Goal: Transaction & Acquisition: Book appointment/travel/reservation

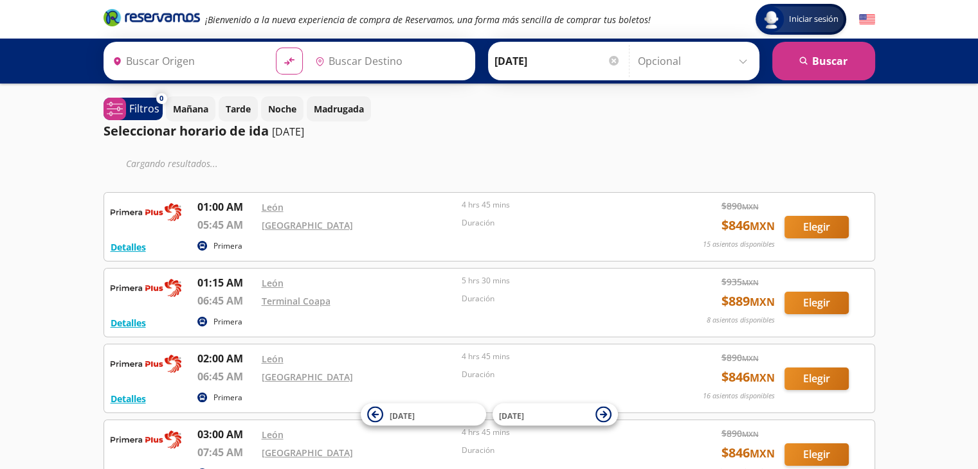
type input "[GEOGRAPHIC_DATA], [GEOGRAPHIC_DATA]"
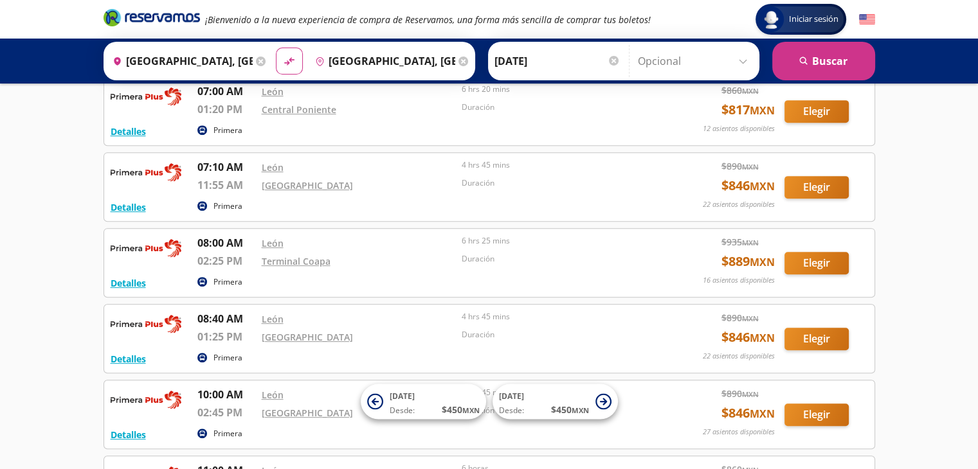
scroll to position [530, 0]
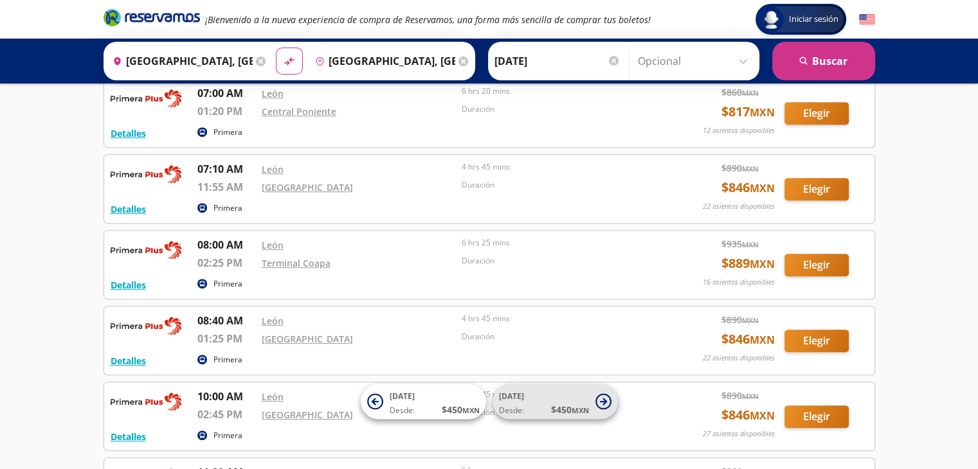
click at [605, 403] on icon at bounding box center [603, 402] width 16 height 16
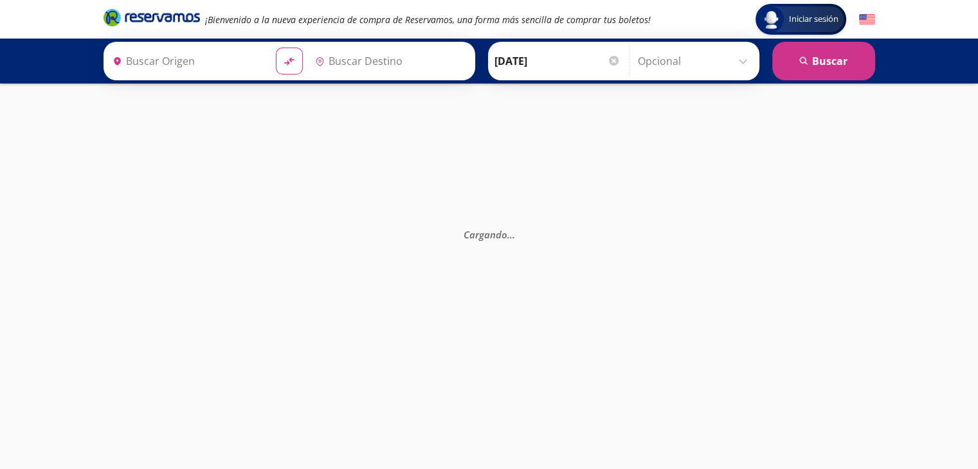
type input "[GEOGRAPHIC_DATA], [GEOGRAPHIC_DATA]"
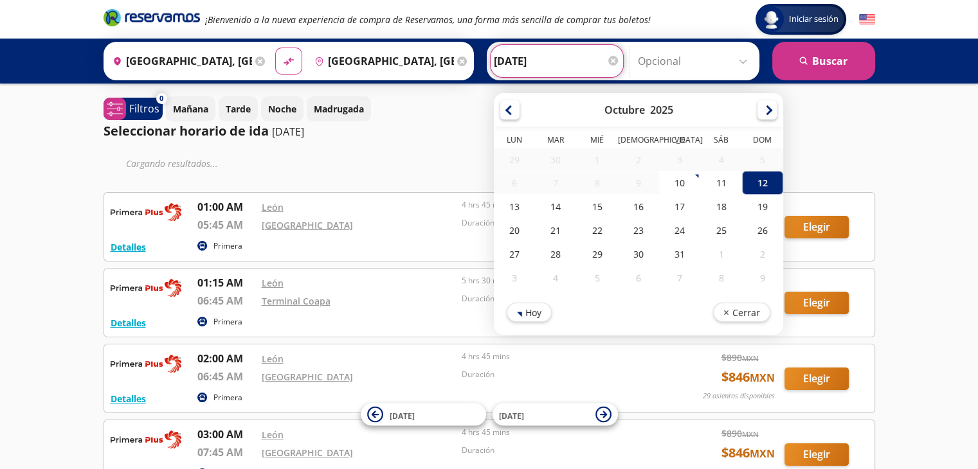
click at [536, 60] on input "[DATE]" at bounding box center [557, 61] width 126 height 32
click at [513, 248] on div "27" at bounding box center [514, 254] width 41 height 24
type input "[DATE]"
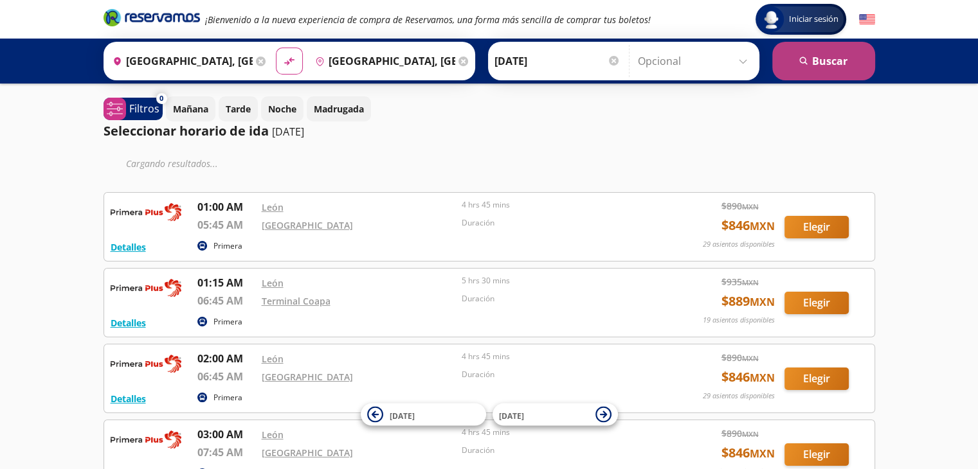
click at [797, 65] on button "search [GEOGRAPHIC_DATA]" at bounding box center [823, 61] width 103 height 39
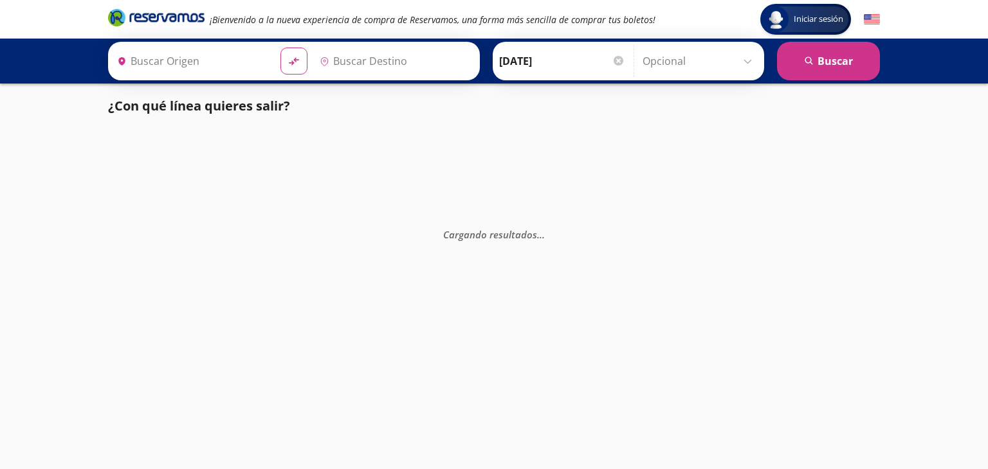
type input "[GEOGRAPHIC_DATA], [GEOGRAPHIC_DATA]"
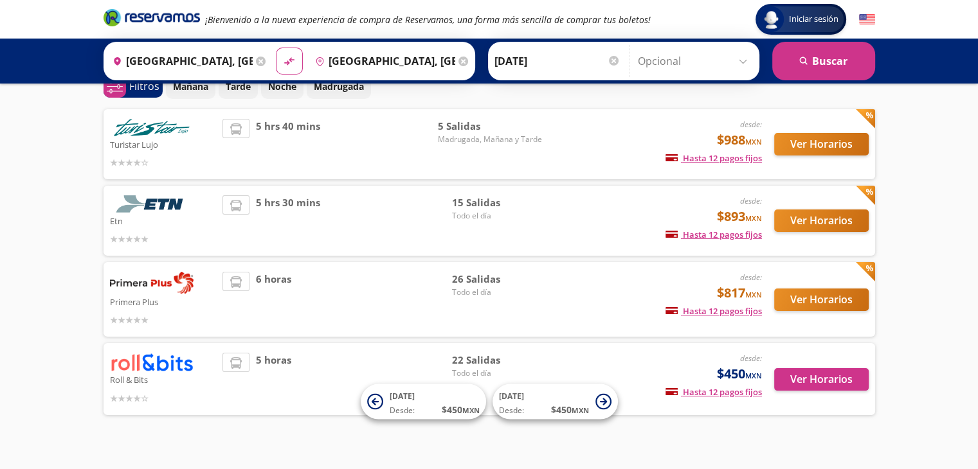
scroll to position [64, 0]
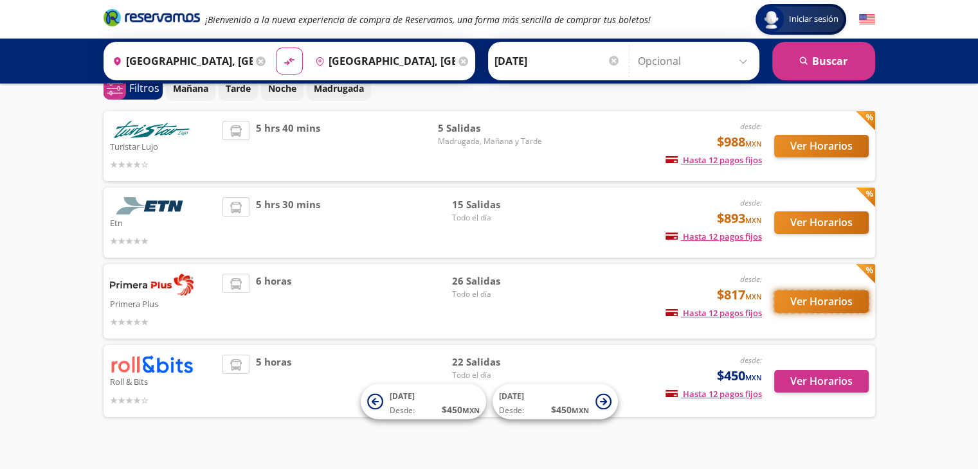
click at [809, 300] on button "Ver Horarios" at bounding box center [821, 302] width 95 height 23
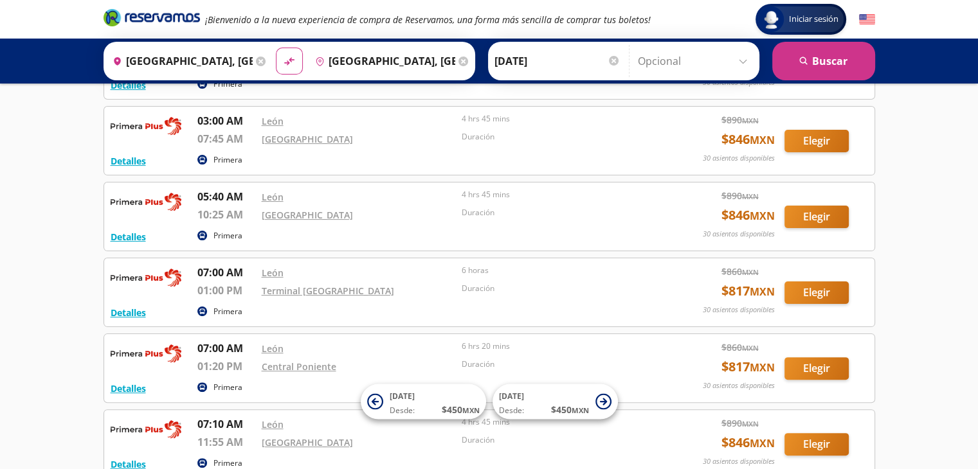
scroll to position [277, 0]
